Goal: Check status: Check status

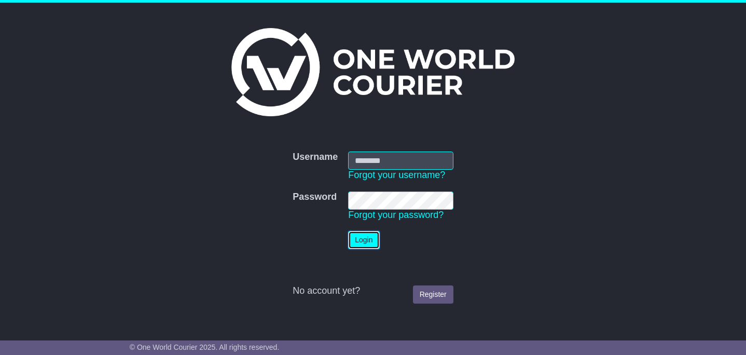
click at [368, 242] on button "Login" at bounding box center [363, 240] width 31 height 18
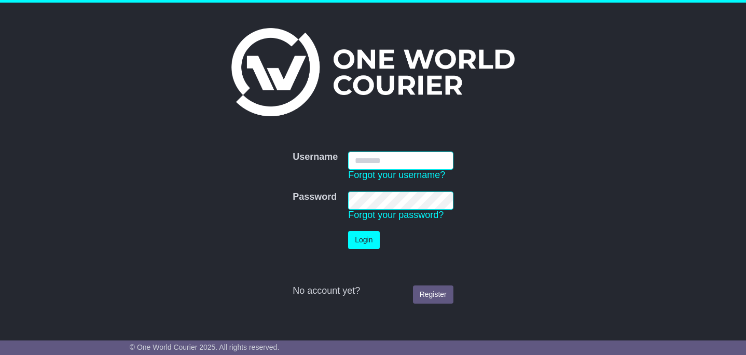
type input "**********"
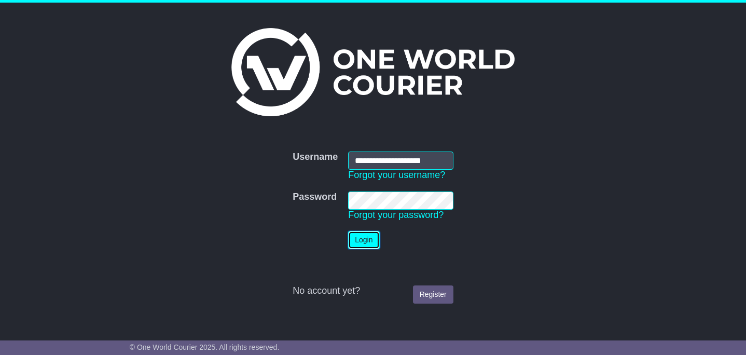
click at [361, 239] on button "Login" at bounding box center [363, 240] width 31 height 18
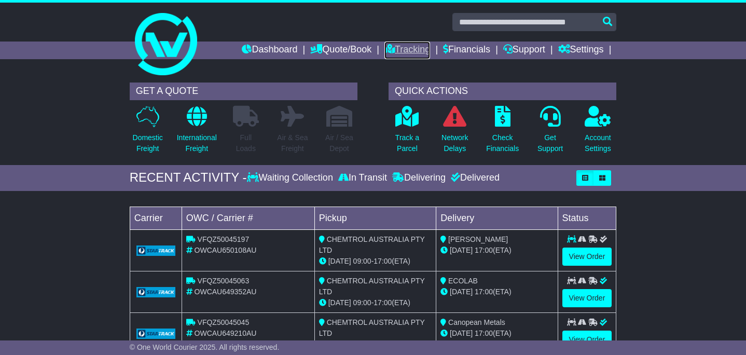
click at [399, 51] on link "Tracking" at bounding box center [408, 51] width 46 height 18
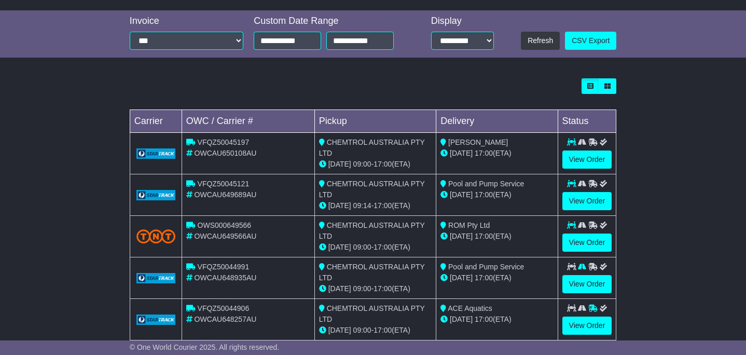
scroll to position [232, 0]
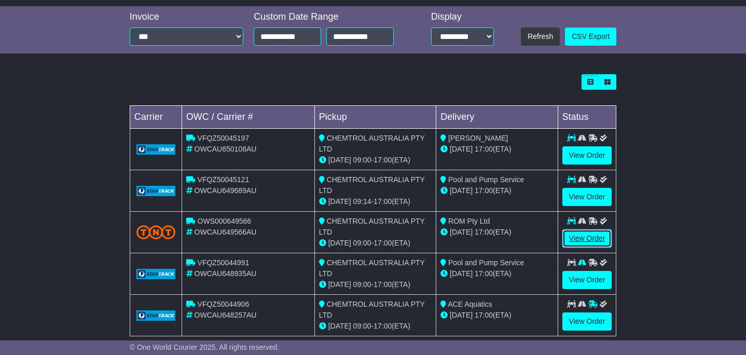
click at [592, 238] on link "View Order" at bounding box center [588, 238] width 50 height 18
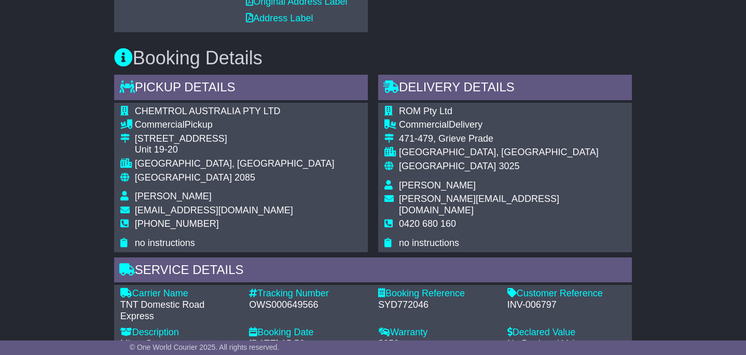
scroll to position [640, 0]
